Goal: Information Seeking & Learning: Learn about a topic

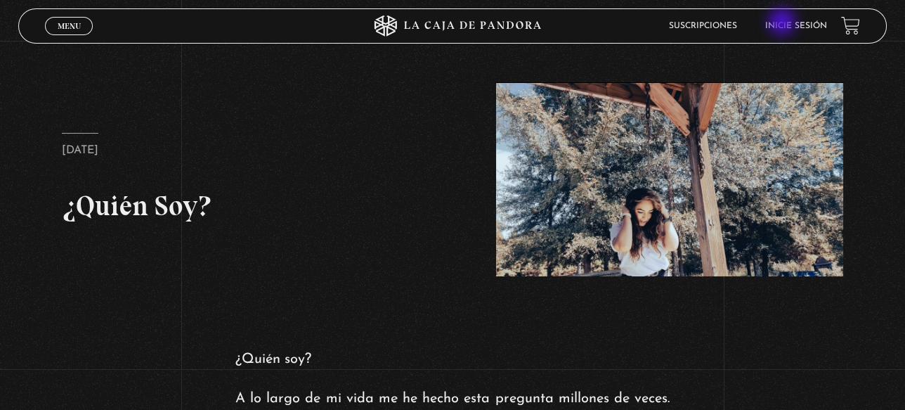
click at [783, 23] on link "Inicie sesión" at bounding box center [796, 26] width 62 height 8
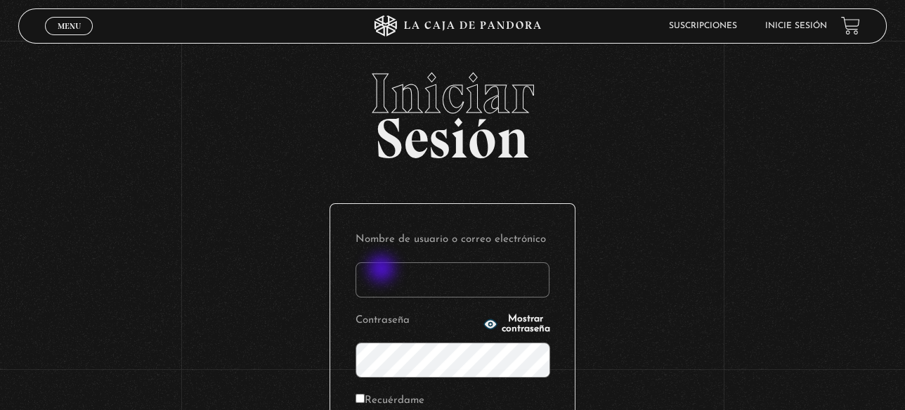
click at [398, 279] on input "Nombre de usuario o correo electrónico" at bounding box center [453, 279] width 194 height 35
type input "lisbethfelixpaulino"
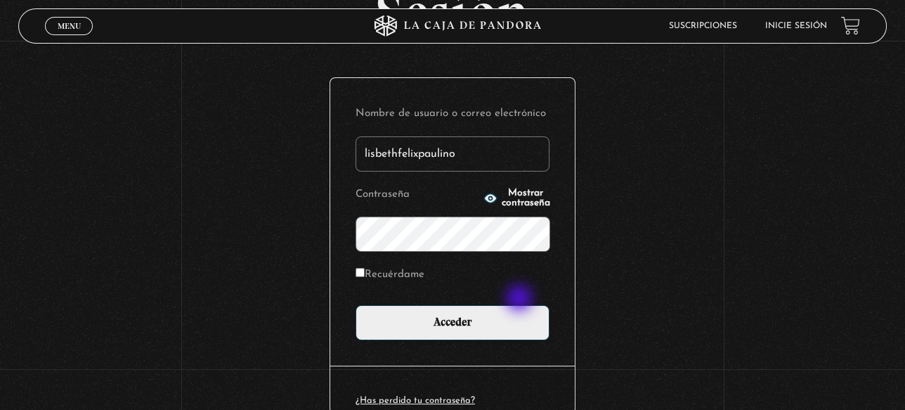
scroll to position [126, 0]
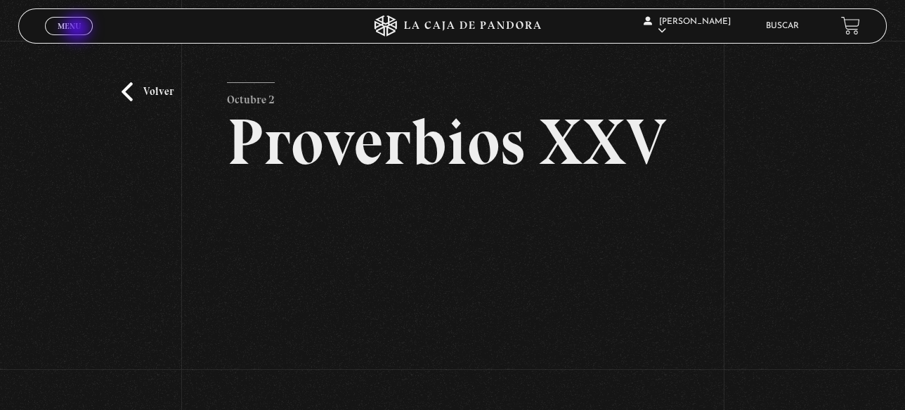
click at [79, 30] on span "Menu" at bounding box center [69, 26] width 23 height 8
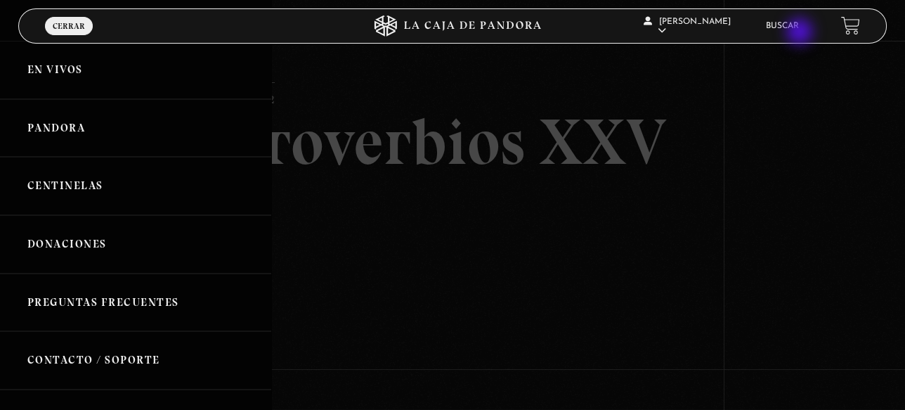
click at [799, 33] on li "Buscar" at bounding box center [782, 26] width 33 height 22
click at [793, 25] on link "Buscar" at bounding box center [782, 26] width 33 height 8
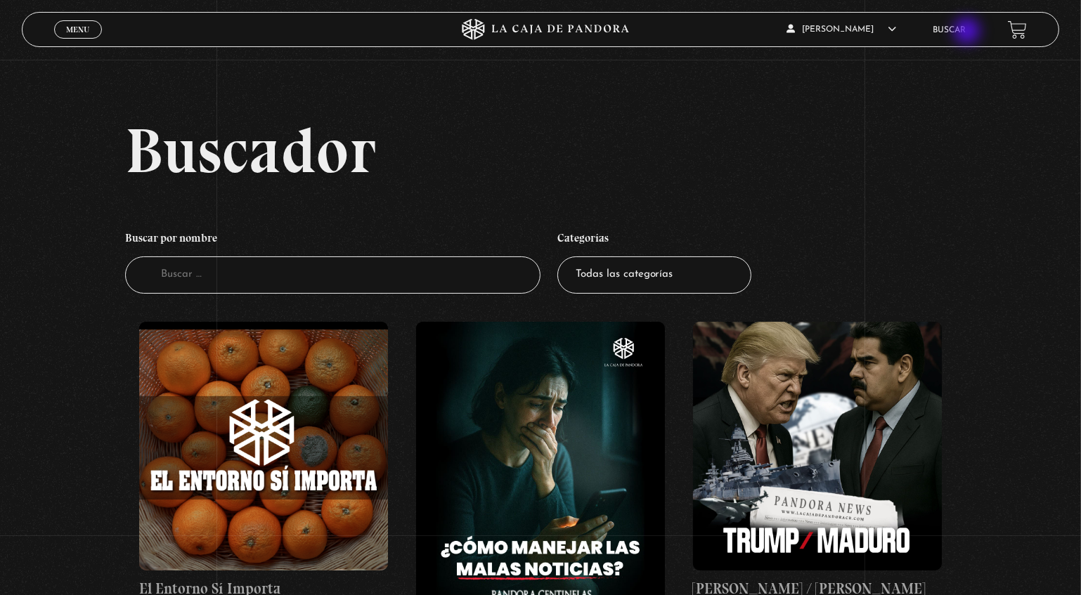
click at [965, 32] on link "Buscar" at bounding box center [948, 30] width 33 height 8
click at [259, 278] on input "Buscador" at bounding box center [332, 274] width 415 height 37
type input "entorno"
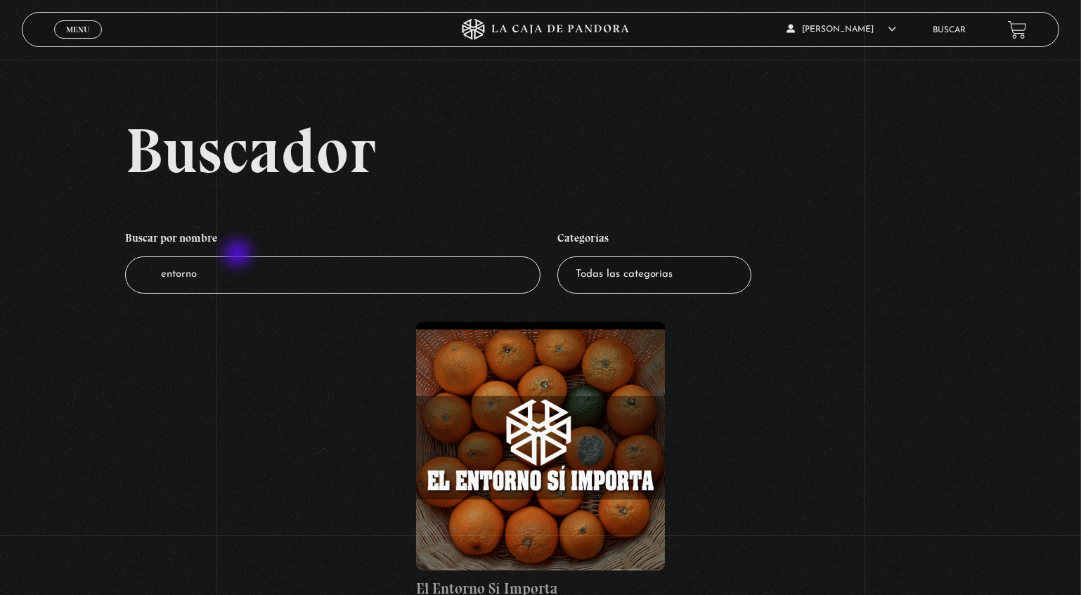
click at [263, 277] on input "entorno" at bounding box center [332, 274] width 415 height 37
type input "here"
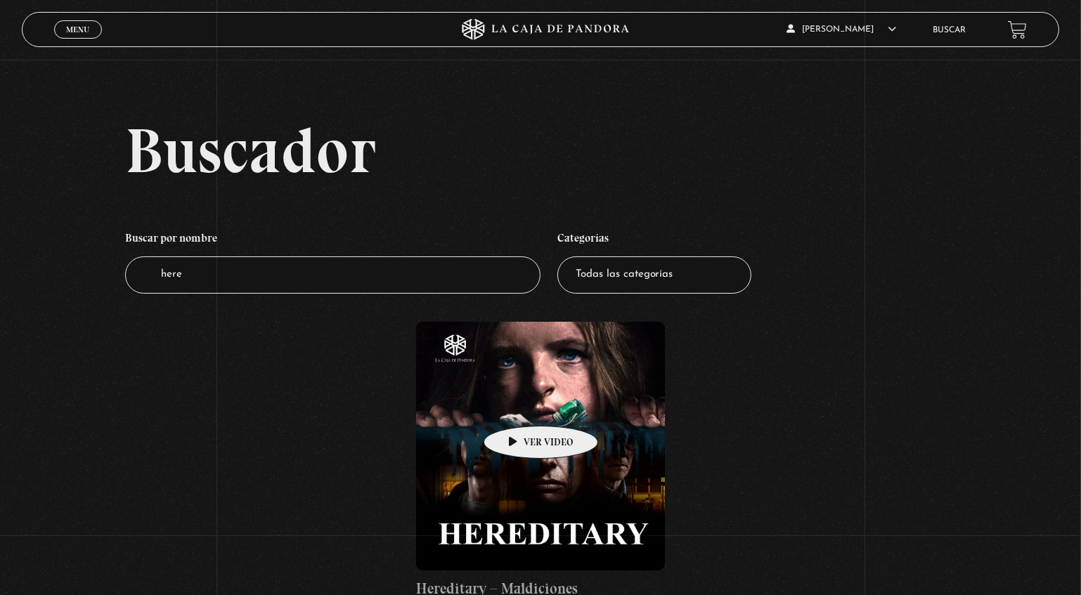
click at [521, 405] on figure at bounding box center [540, 446] width 249 height 249
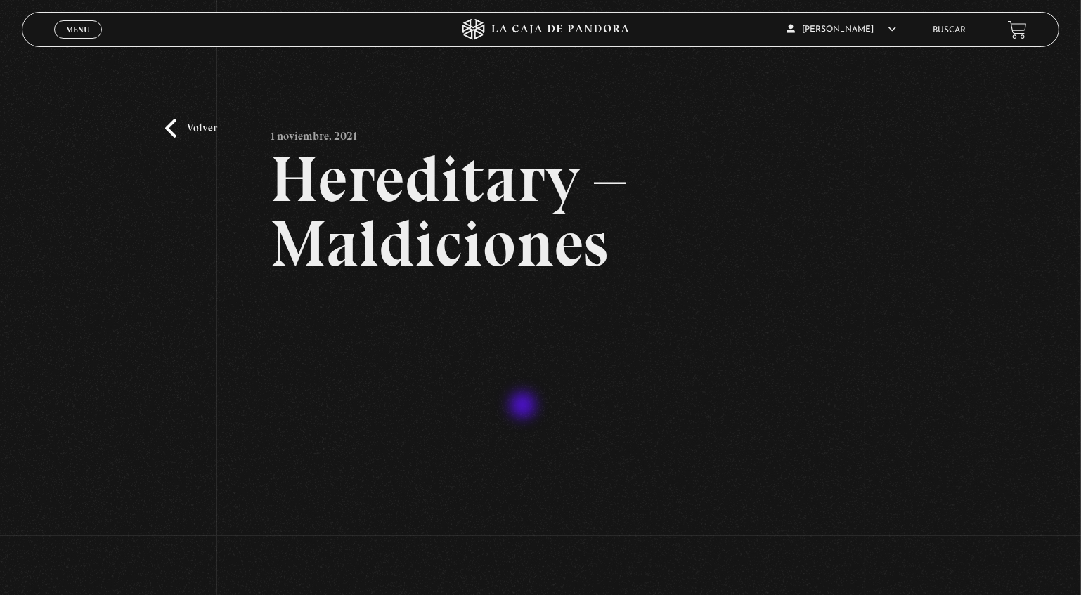
scroll to position [63, 0]
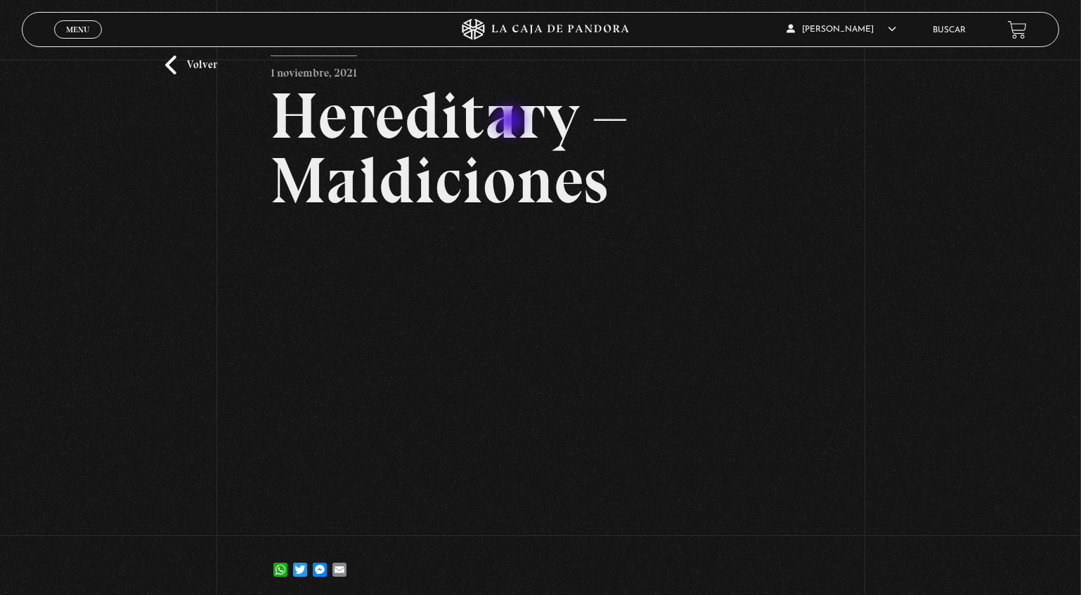
drag, startPoint x: 278, startPoint y: 110, endPoint x: 566, endPoint y: 119, distance: 288.2
click at [566, 119] on h2 "Hereditary – Maldiciones" at bounding box center [540, 148] width 540 height 129
drag, startPoint x: 581, startPoint y: 119, endPoint x: 420, endPoint y: 81, distance: 165.1
click at [420, 84] on h2 "Hereditary – Maldiciones" at bounding box center [540, 148] width 540 height 129
click at [883, 398] on div "Volver [DATE] Hereditary – Maldiciones WhatsApp Twitter Messenger Email" at bounding box center [540, 299] width 1081 height 606
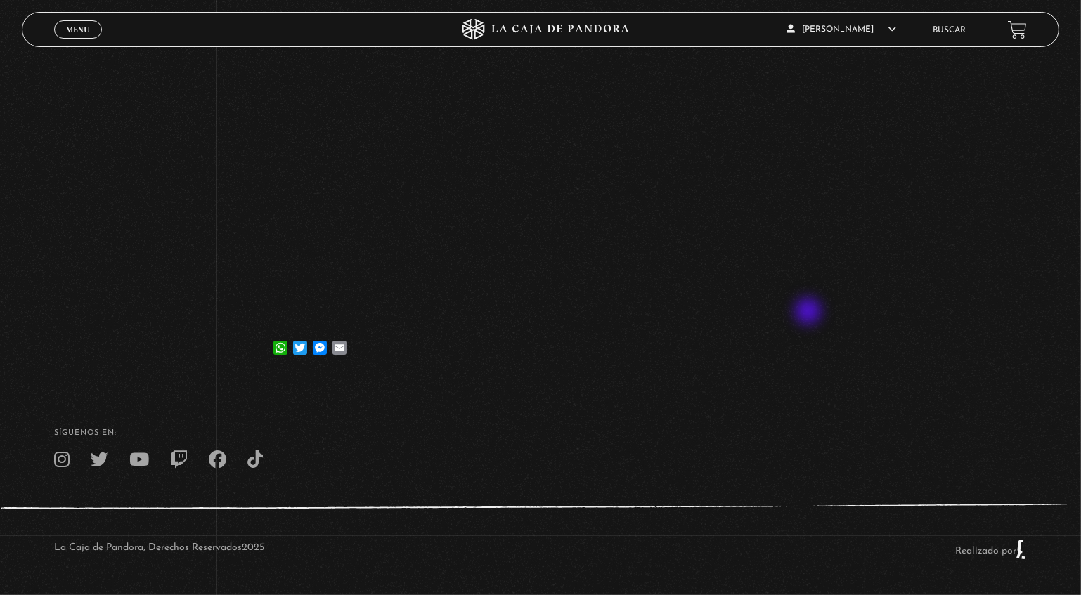
scroll to position [219, 0]
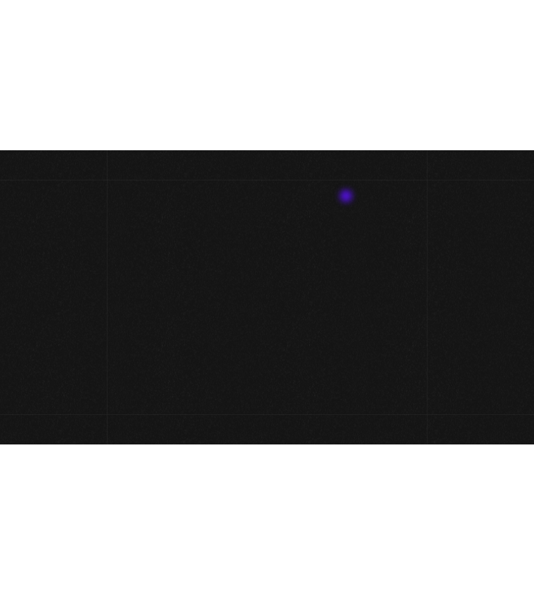
scroll to position [219, 0]
